Goal: Navigation & Orientation: Go to known website

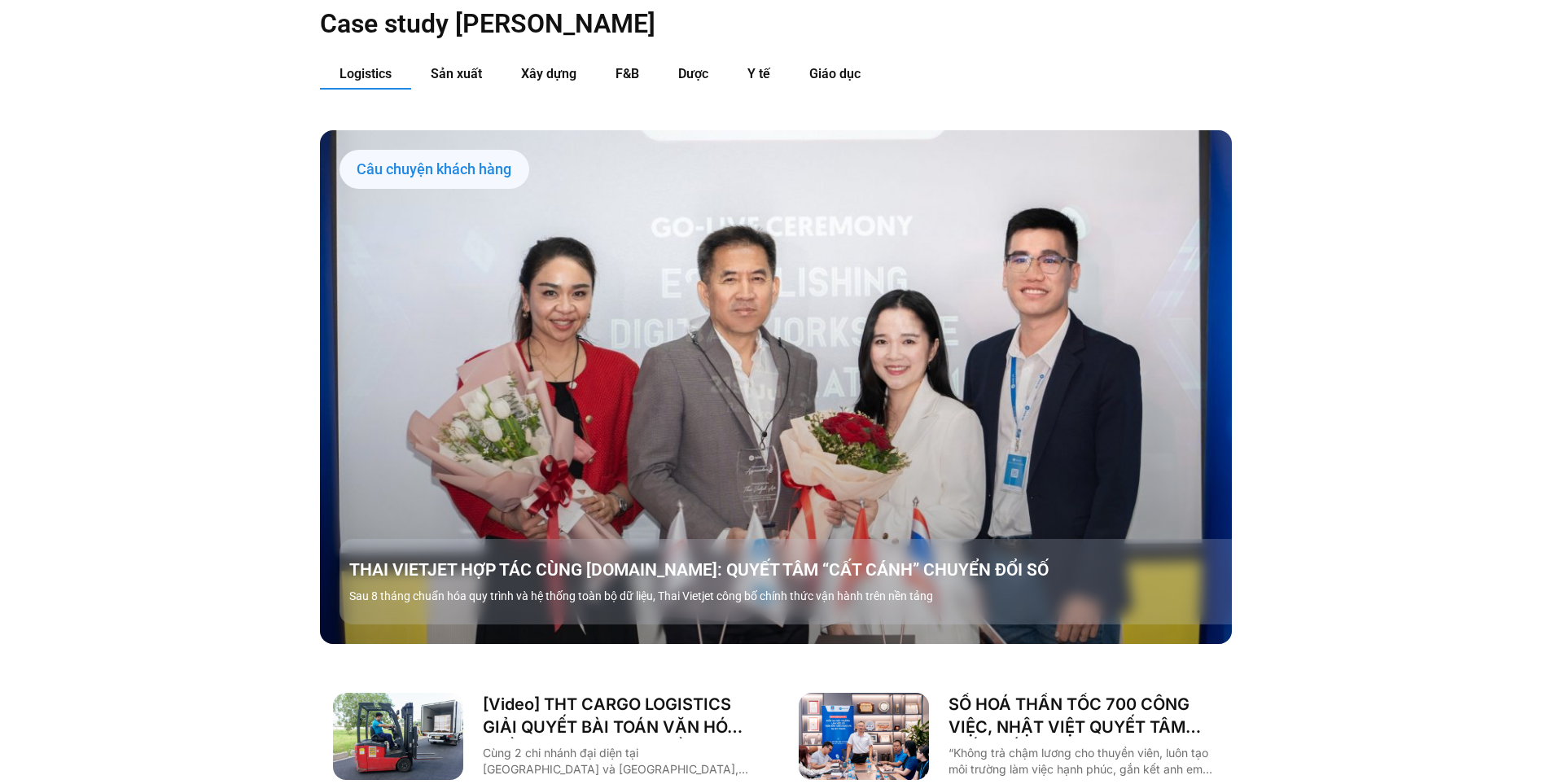
scroll to position [1872, 0]
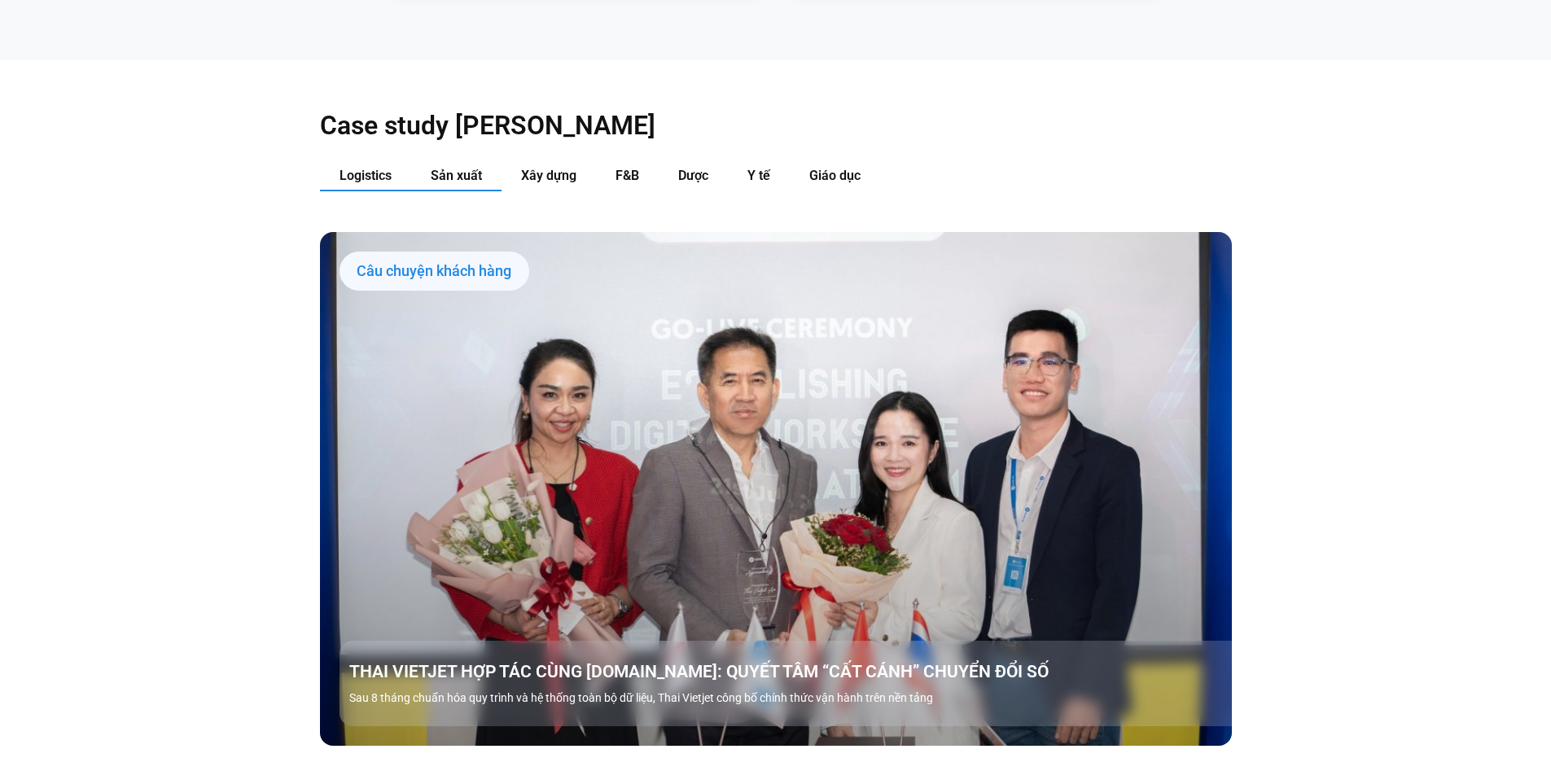
click at [486, 162] on button "Sản xuất" at bounding box center [456, 177] width 91 height 30
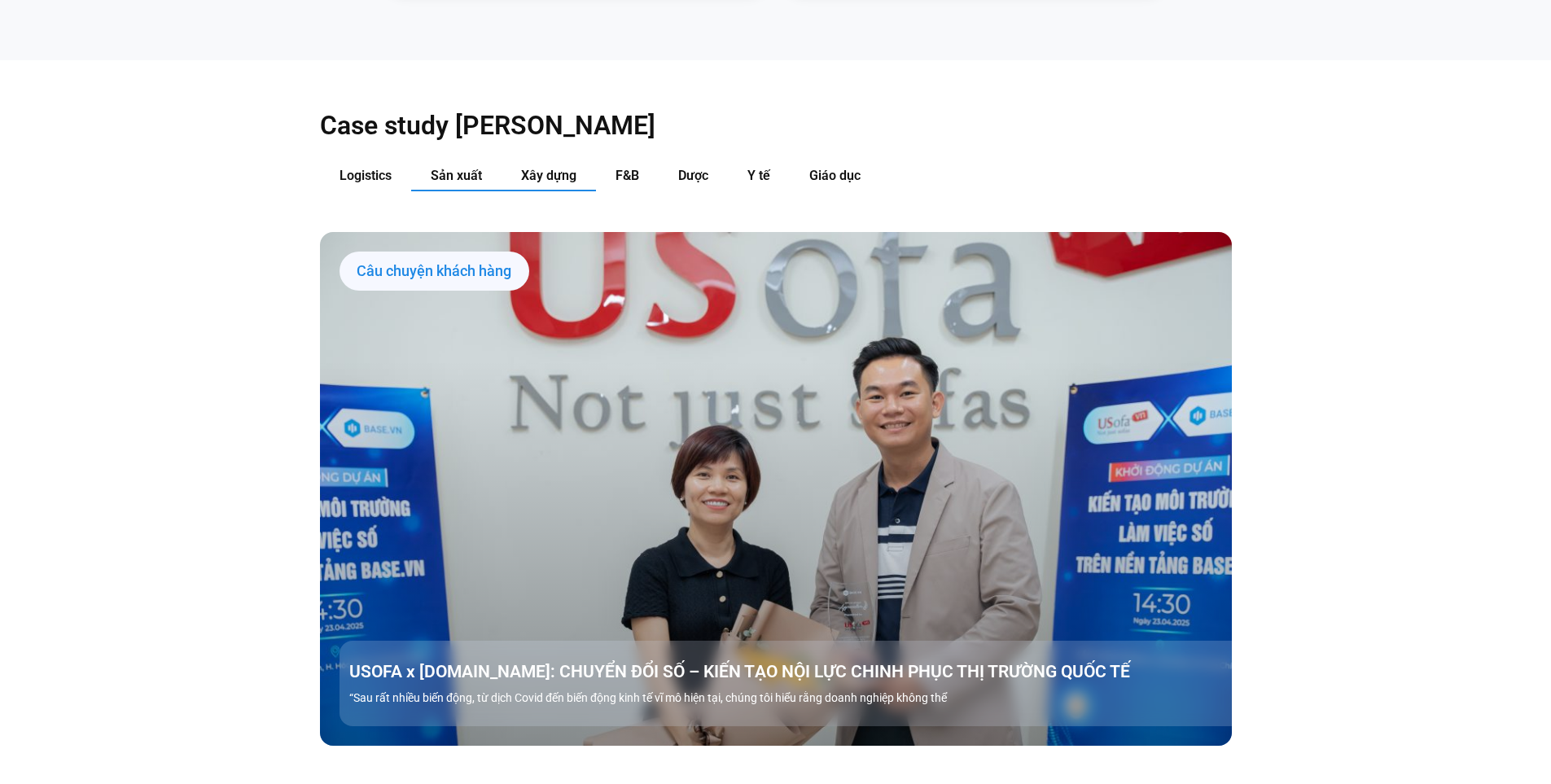
click at [538, 162] on button "Xây dựng" at bounding box center [549, 177] width 94 height 30
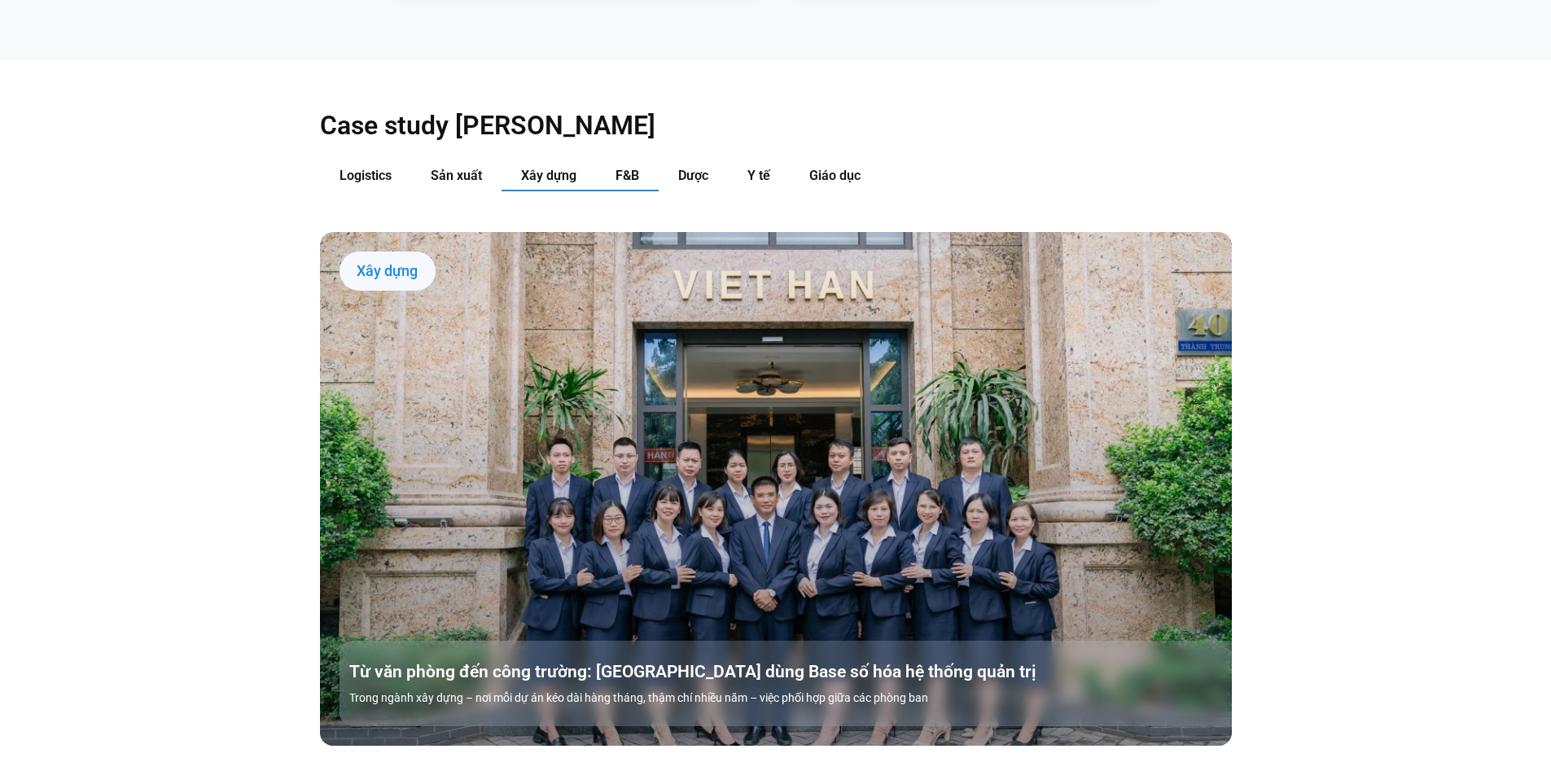
click at [652, 162] on button "F&B" at bounding box center [627, 177] width 62 height 30
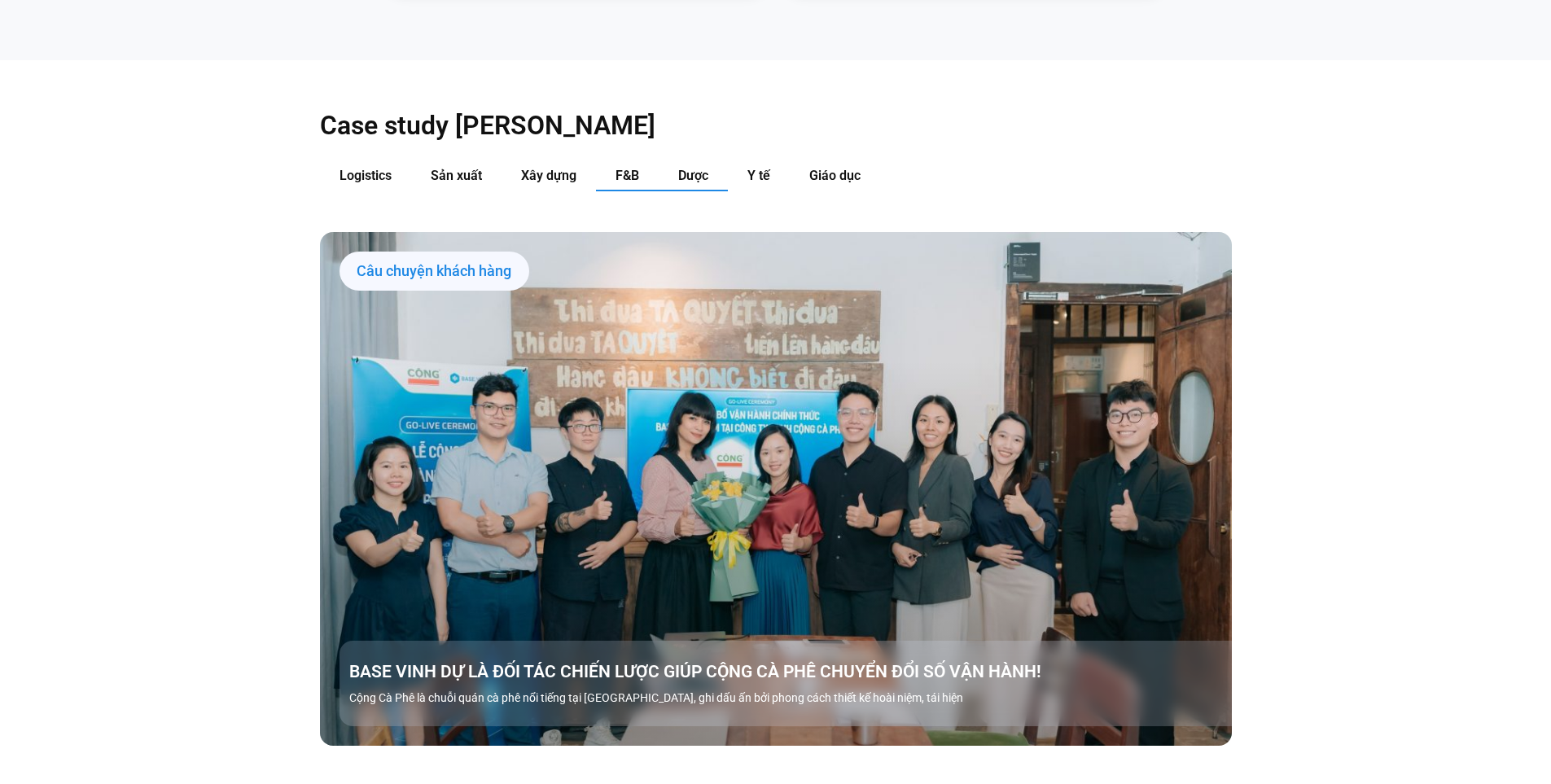
click at [692, 168] on span "Dược" at bounding box center [693, 176] width 30 height 15
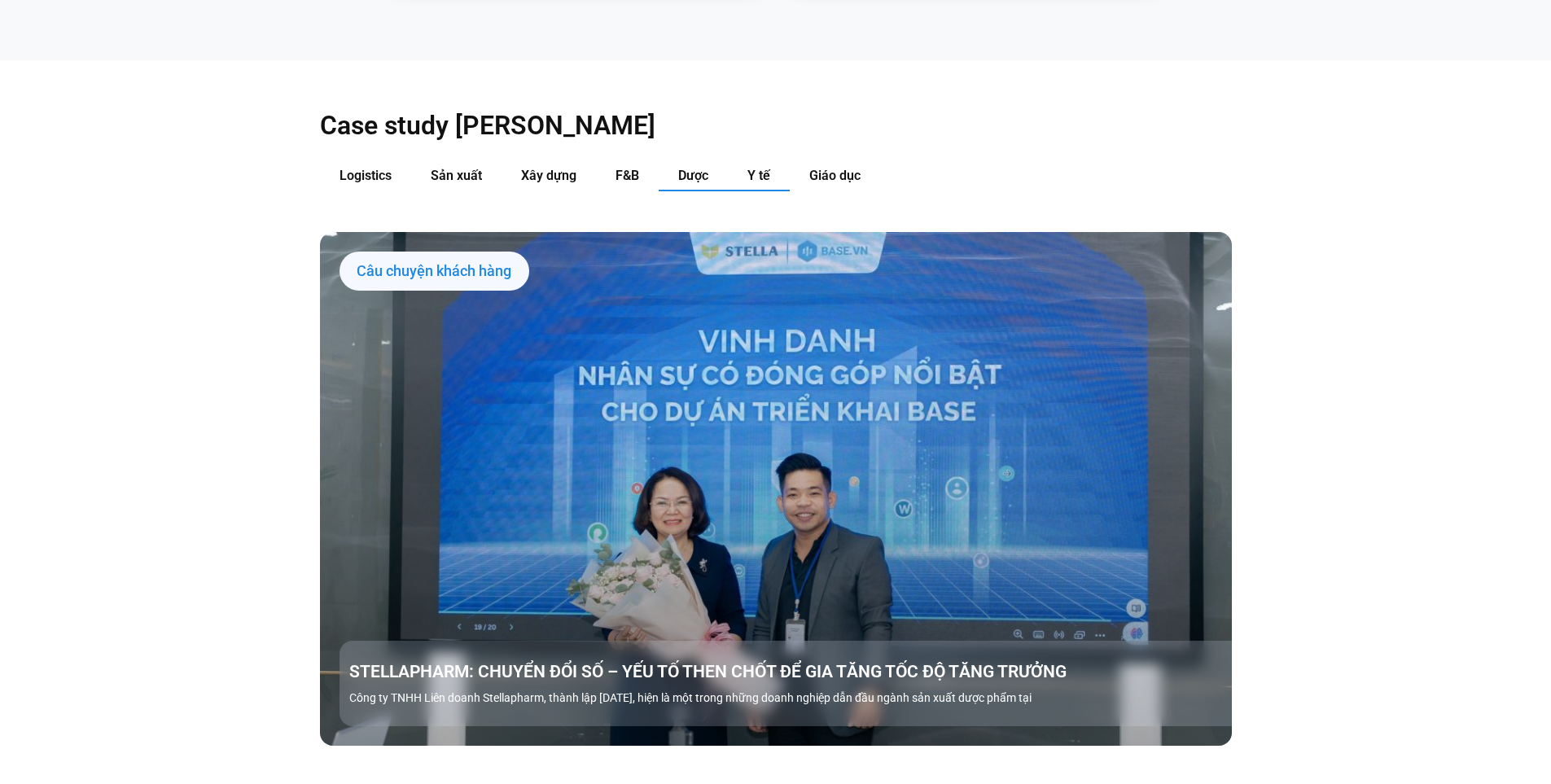
click at [767, 168] on span "Y tế" at bounding box center [758, 176] width 23 height 15
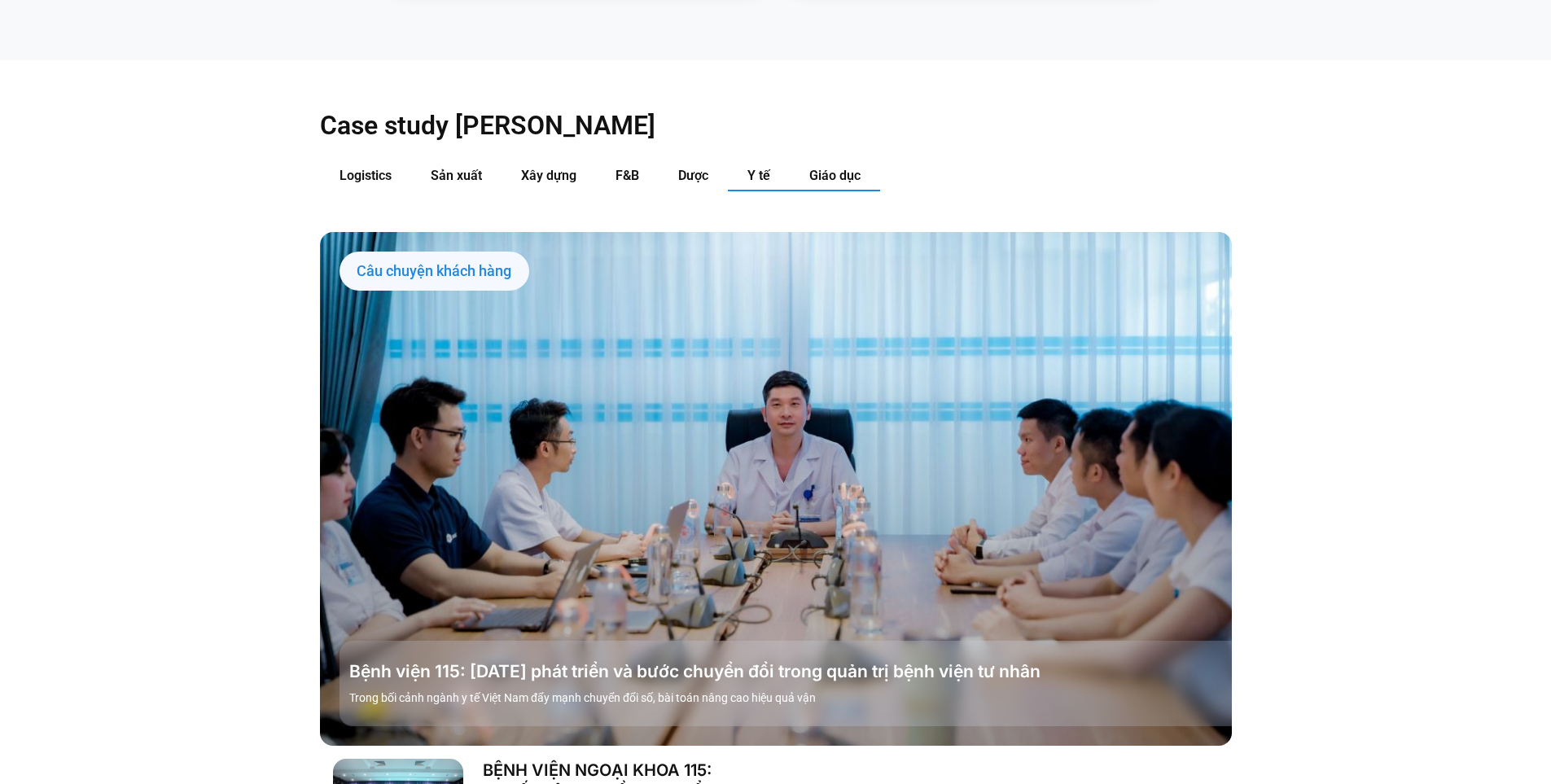
click at [872, 162] on button "Giáo dục" at bounding box center [835, 177] width 91 height 30
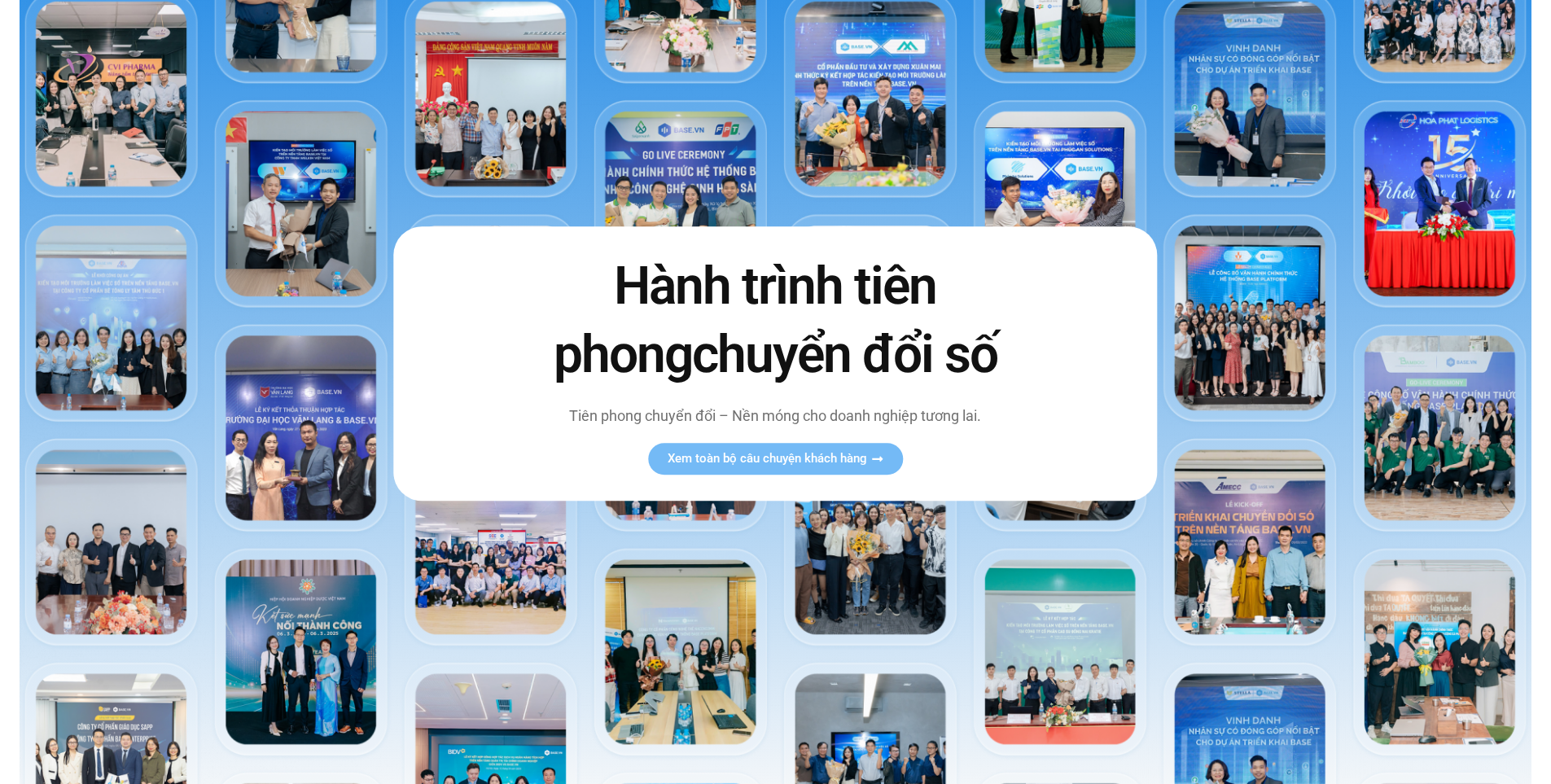
scroll to position [0, 0]
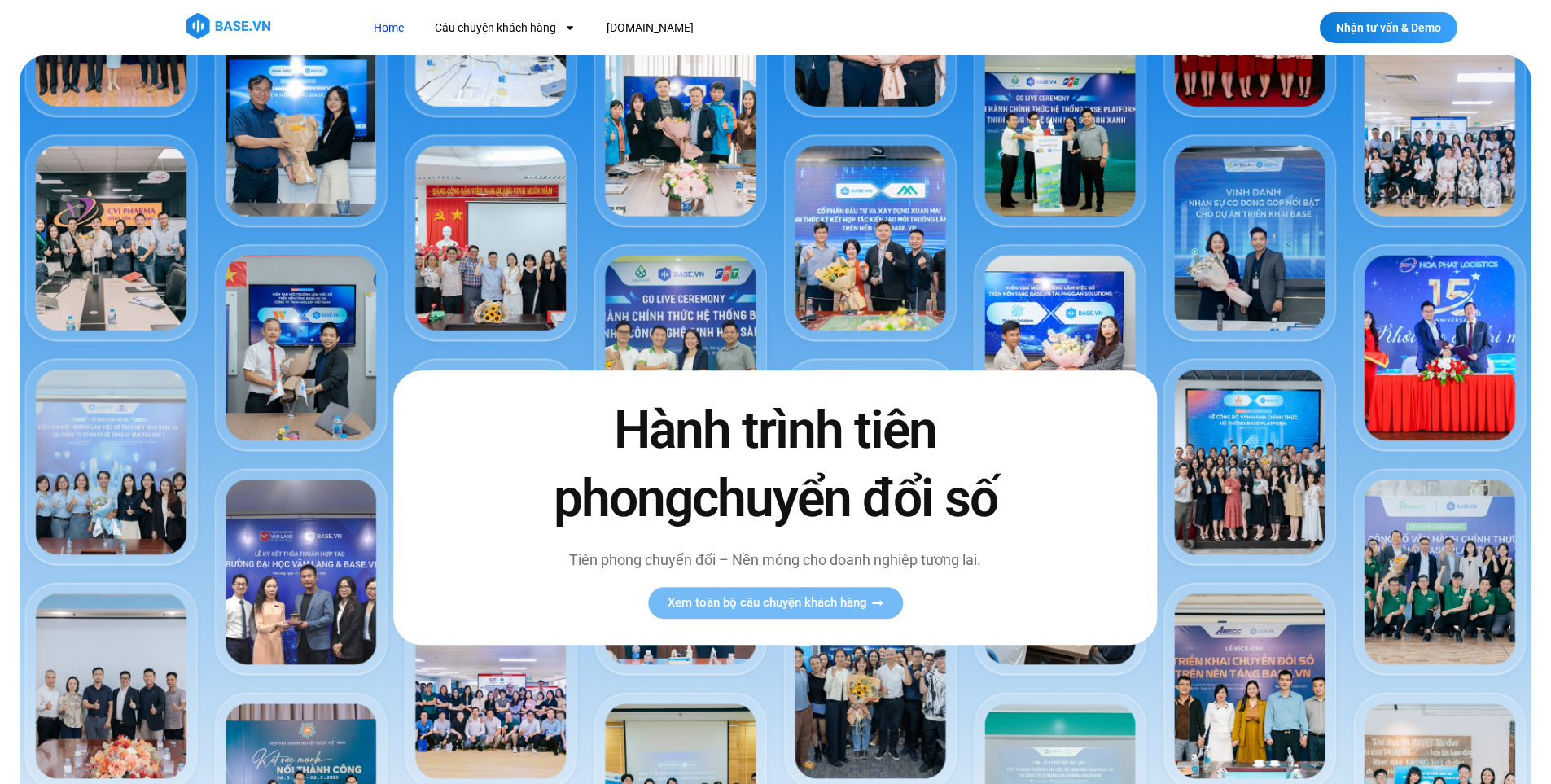
click at [399, 24] on link "Home" at bounding box center [389, 28] width 55 height 30
click at [229, 27] on img at bounding box center [228, 26] width 84 height 26
click at [613, 25] on link "[DOMAIN_NAME]" at bounding box center [650, 28] width 111 height 30
